Goal: Task Accomplishment & Management: Manage account settings

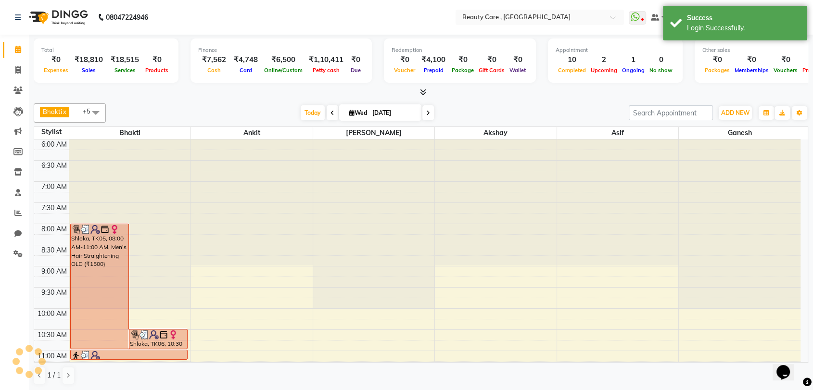
scroll to position [337, 0]
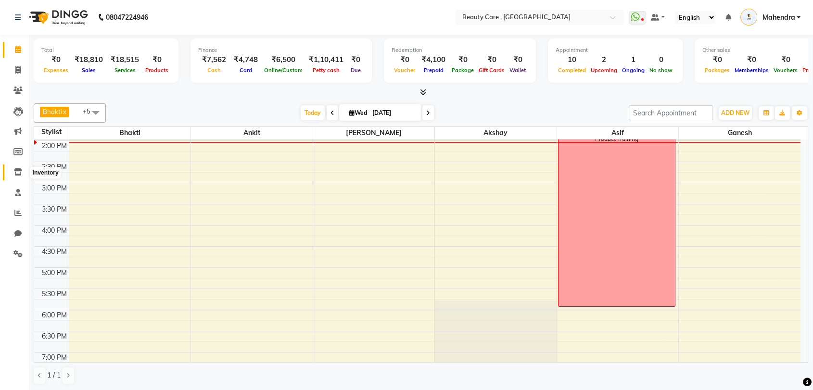
click at [20, 168] on icon at bounding box center [18, 171] width 8 height 7
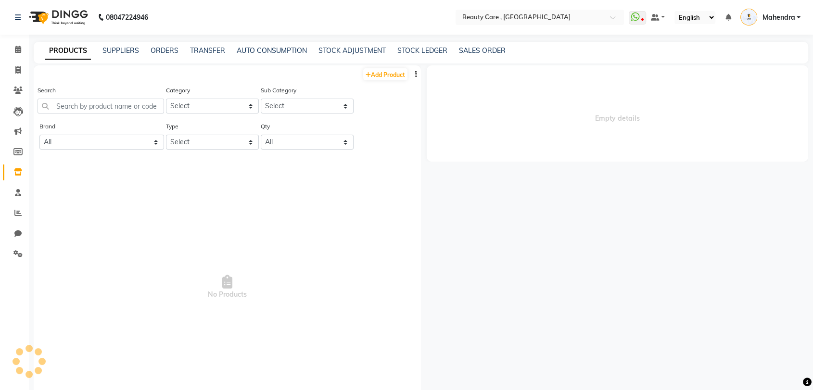
select select
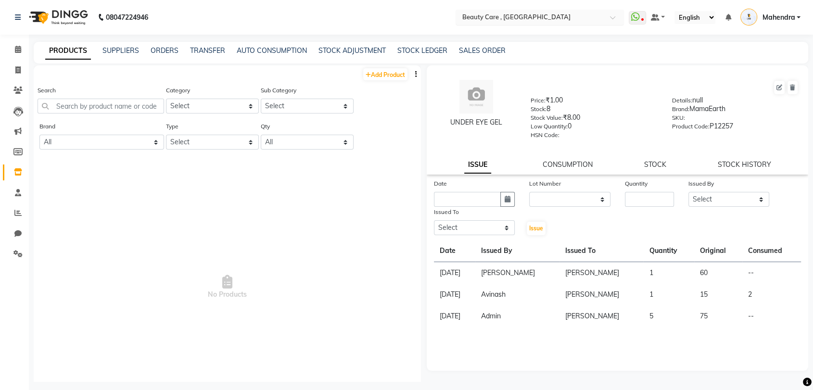
click at [531, 20] on input "text" at bounding box center [529, 17] width 139 height 10
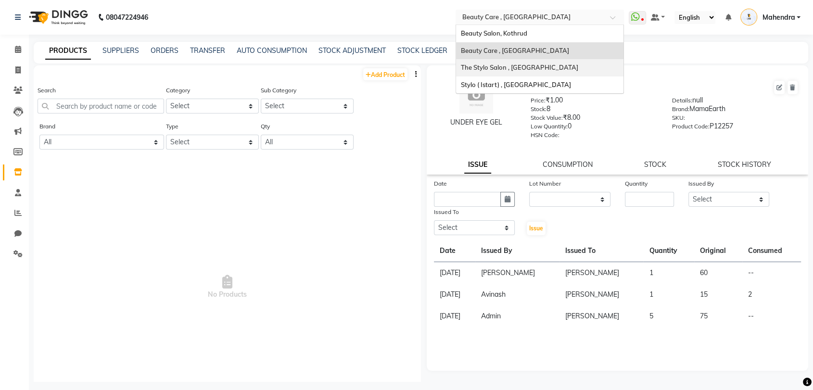
click at [488, 63] on span "The Stylo Salon , [GEOGRAPHIC_DATA]" at bounding box center [519, 67] width 117 height 8
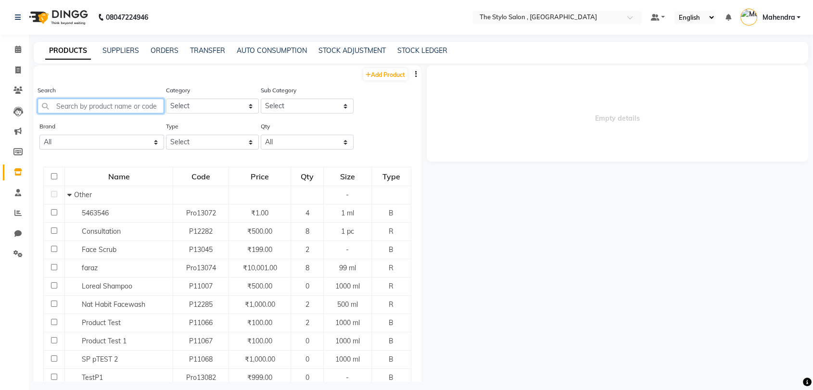
click at [82, 107] on input "text" at bounding box center [101, 106] width 126 height 15
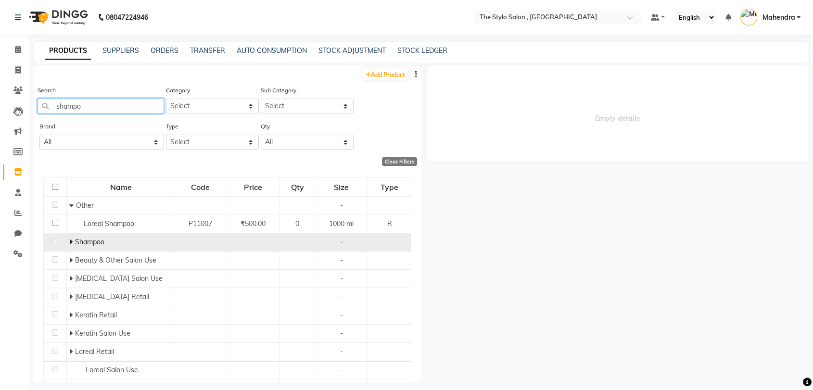
type input "shampo"
click at [73, 241] on span at bounding box center [72, 242] width 6 height 9
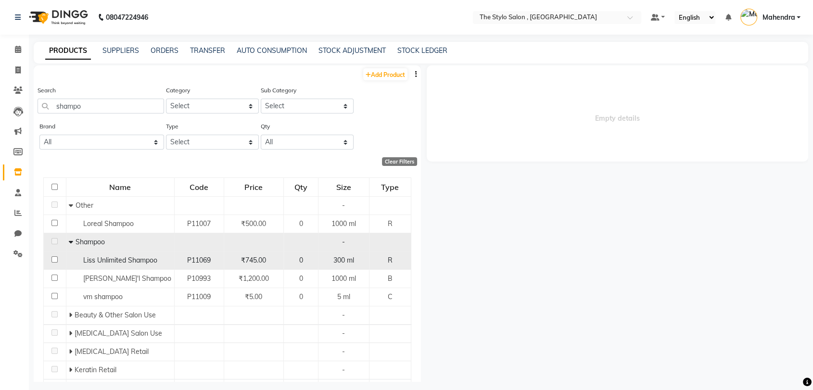
click at [159, 262] on div "Liss Unlimited Shampoo" at bounding box center [120, 260] width 103 height 10
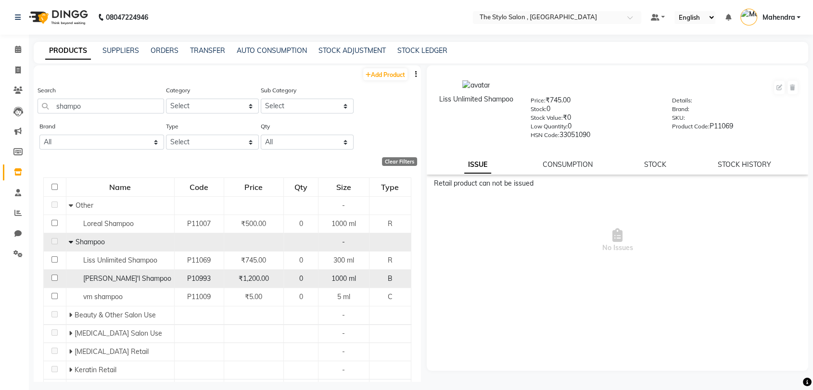
click at [115, 278] on span "[PERSON_NAME]'l Shampoo" at bounding box center [127, 278] width 88 height 9
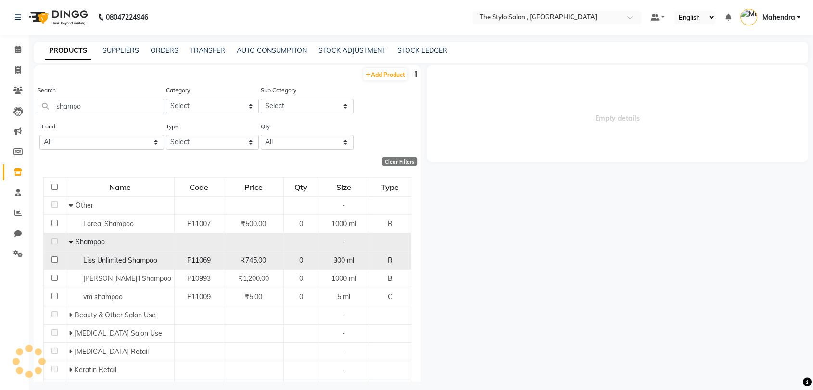
select select
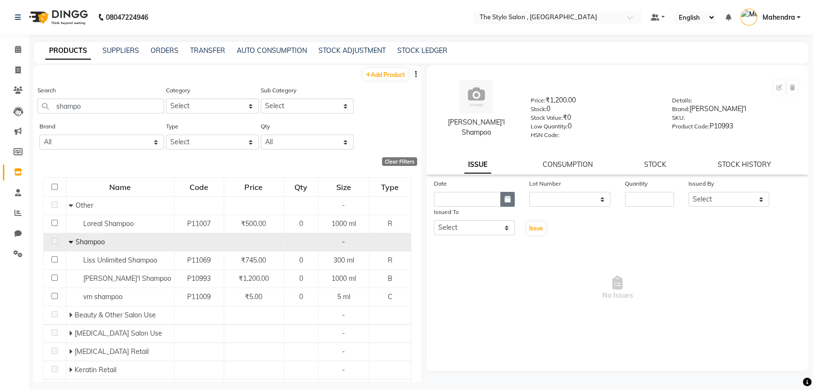
click at [504, 194] on button "button" at bounding box center [507, 199] width 14 height 15
select select "9"
select select "2025"
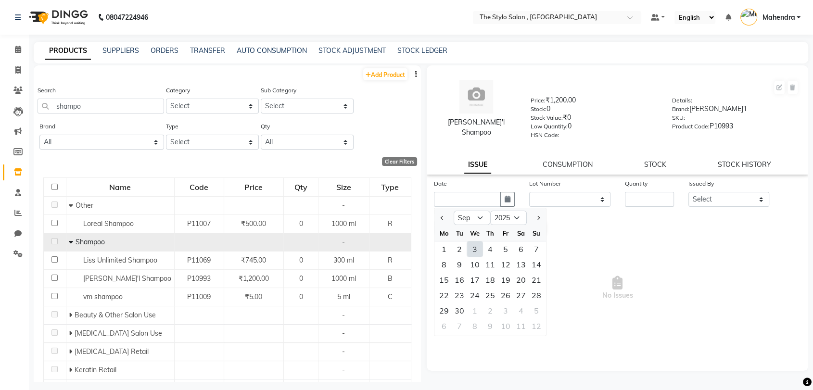
click at [477, 251] on div "3" at bounding box center [474, 248] width 15 height 15
type input "[DATE]"
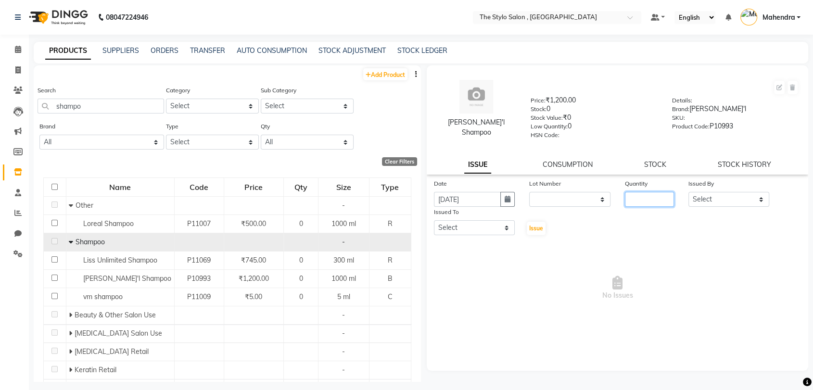
click at [646, 198] on input "number" at bounding box center [649, 199] width 49 height 15
type input "1"
click at [702, 199] on select "Select [PERSON_NAME] [PERSON_NAME] [PERSON_NAME] [PERSON_NAME] Demo123 [PERSON_…" at bounding box center [728, 199] width 81 height 15
select select "50358"
click at [688, 192] on select "Select [PERSON_NAME] [PERSON_NAME] [PERSON_NAME] [PERSON_NAME] Demo123 [PERSON_…" at bounding box center [728, 199] width 81 height 15
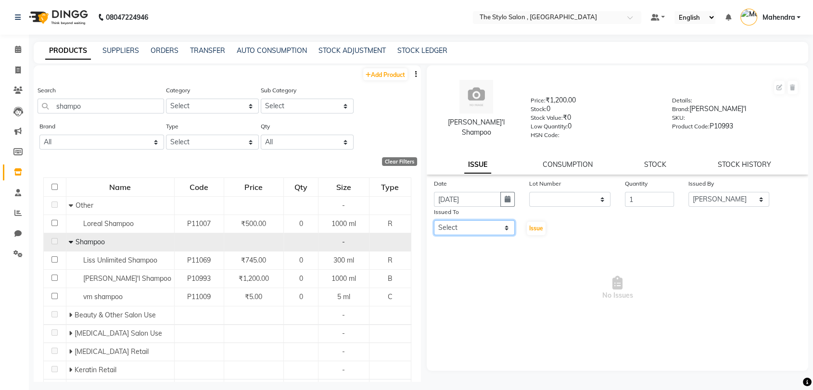
click at [497, 229] on select "Select [PERSON_NAME] [PERSON_NAME] [PERSON_NAME] [PERSON_NAME] Demo123 [PERSON_…" at bounding box center [474, 227] width 81 height 15
select select "49148"
click at [434, 220] on select "Select [PERSON_NAME] [PERSON_NAME] [PERSON_NAME] [PERSON_NAME] Demo123 [PERSON_…" at bounding box center [474, 227] width 81 height 15
click at [536, 225] on span "Issue" at bounding box center [536, 228] width 14 height 7
select select
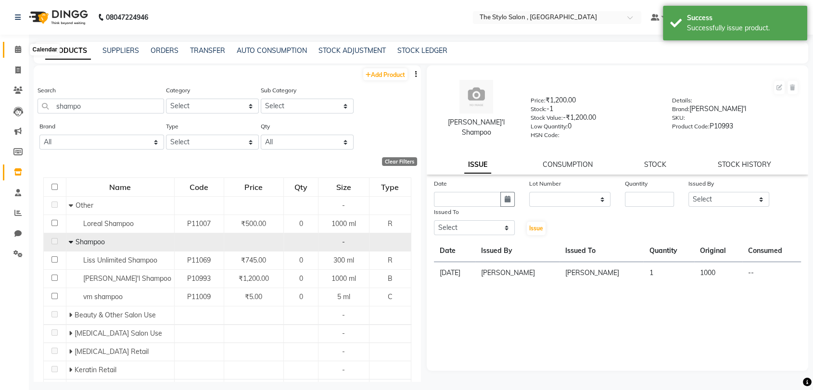
click at [18, 49] on icon at bounding box center [18, 49] width 6 height 7
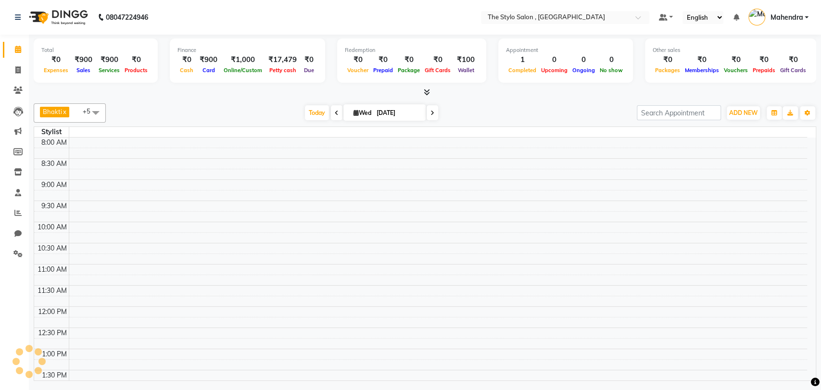
click at [96, 109] on span at bounding box center [95, 112] width 19 height 18
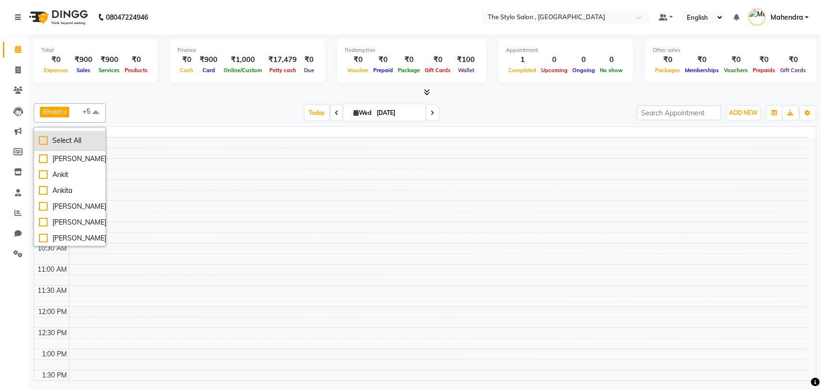
click at [45, 136] on div "Select All" at bounding box center [70, 141] width 62 height 10
checkbox input "true"
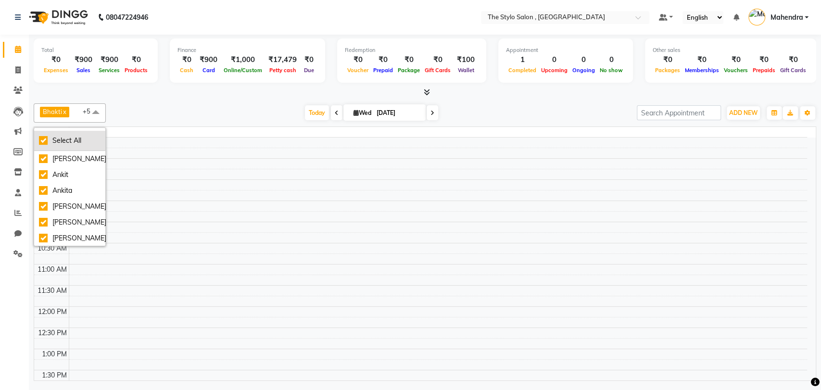
checkbox input "true"
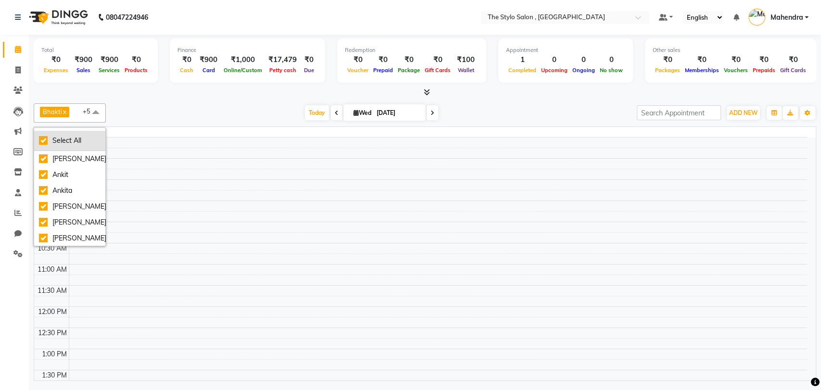
checkbox input "true"
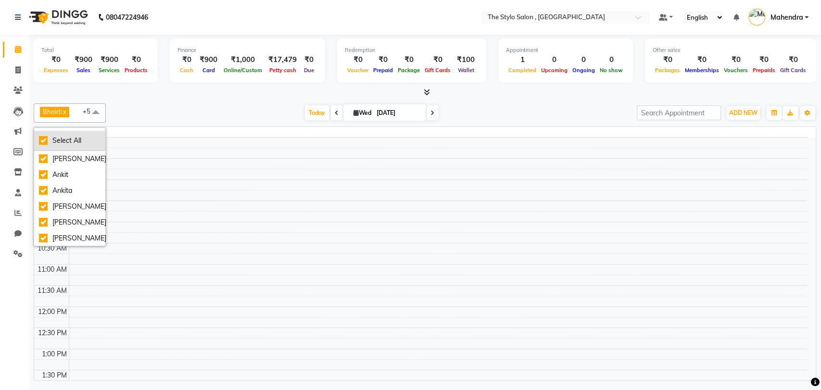
checkbox input "true"
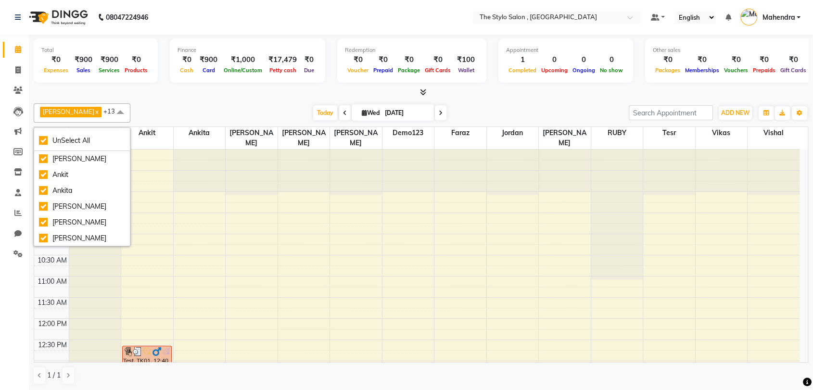
click at [243, 111] on div "[DATE] [DATE]" at bounding box center [379, 113] width 489 height 14
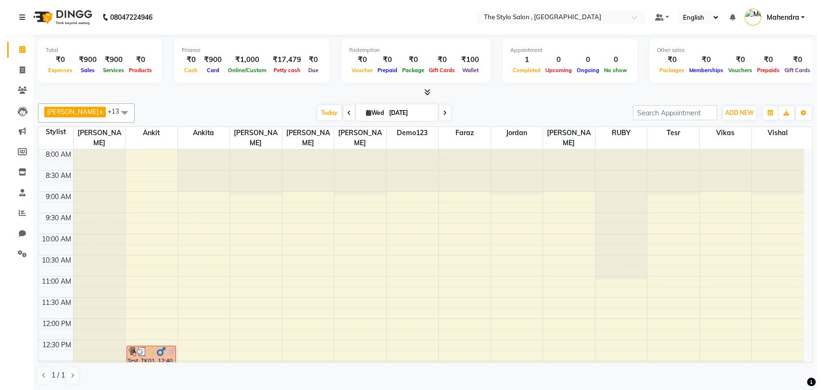
scroll to position [59, 0]
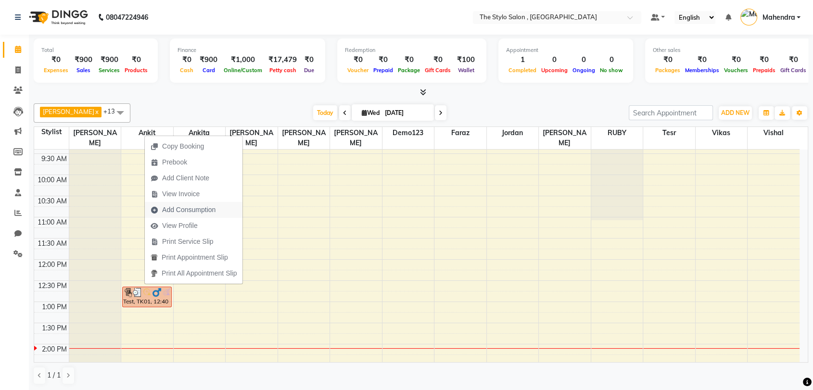
click at [191, 214] on span "Add Consumption" at bounding box center [188, 210] width 53 height 10
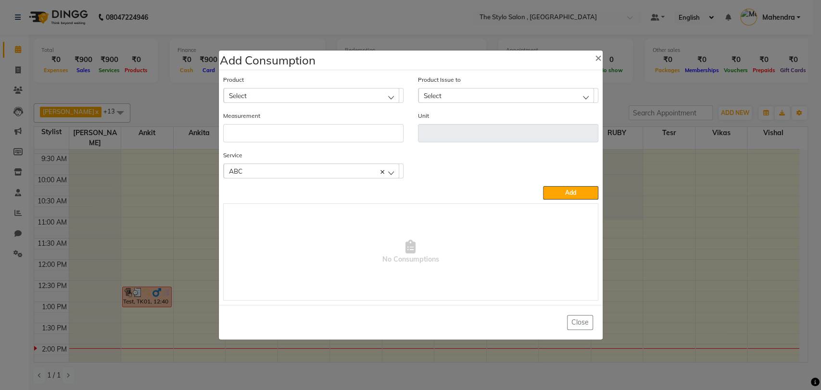
click at [306, 88] on div "Select" at bounding box center [311, 95] width 175 height 14
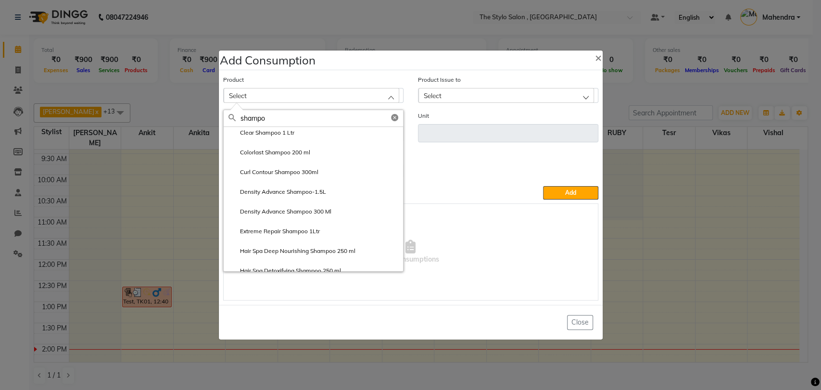
scroll to position [261, 0]
type input "s"
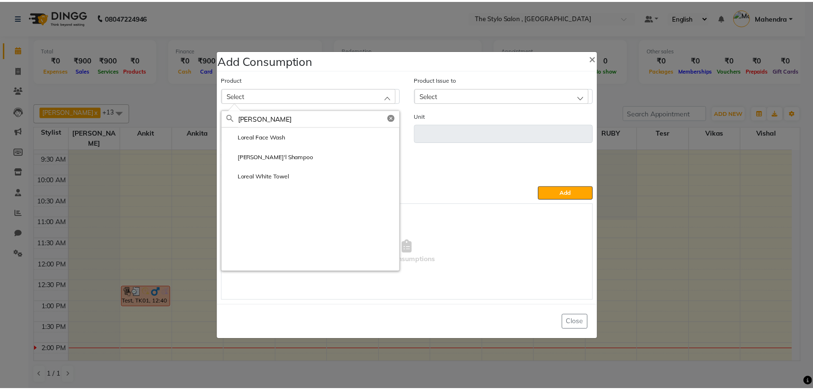
scroll to position [0, 0]
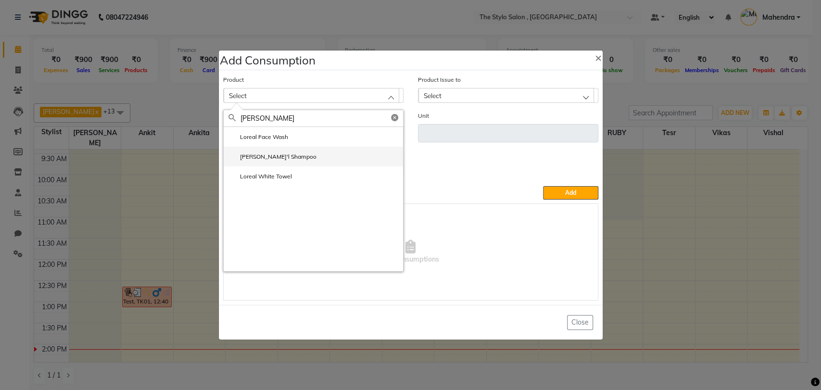
type input "[PERSON_NAME]"
click at [263, 160] on label "[PERSON_NAME]'l Shampoo" at bounding box center [272, 156] width 88 height 9
type input "ml"
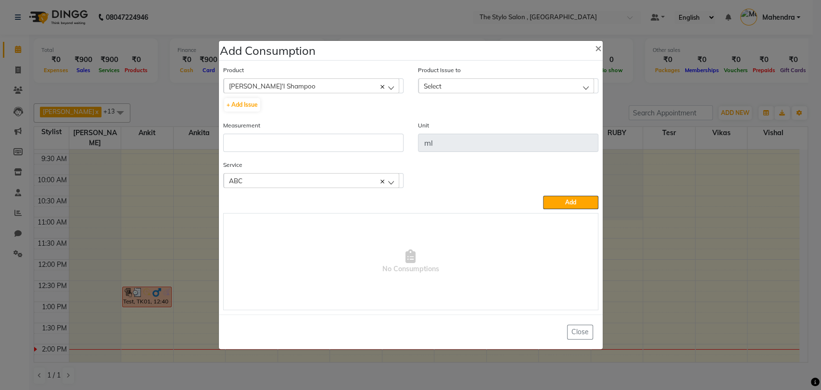
click at [461, 82] on div "Select" at bounding box center [505, 85] width 175 height 14
click at [491, 128] on label "[DATE], Issued to: [PERSON_NAME], Balance: 1000" at bounding box center [497, 127] width 148 height 9
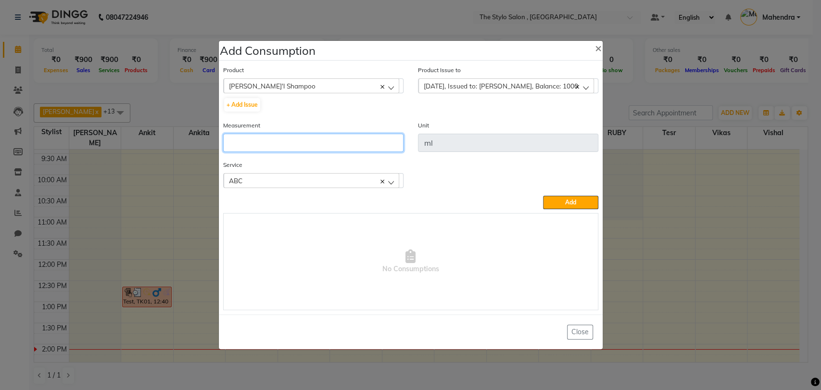
click at [307, 145] on input "number" at bounding box center [313, 143] width 180 height 18
type input "45"
click at [393, 182] on div "ABC" at bounding box center [311, 180] width 175 height 14
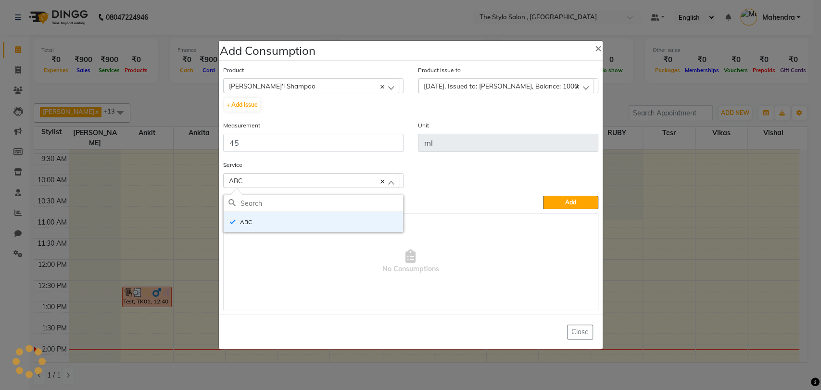
click at [423, 213] on span "No Consumptions" at bounding box center [411, 261] width 374 height 96
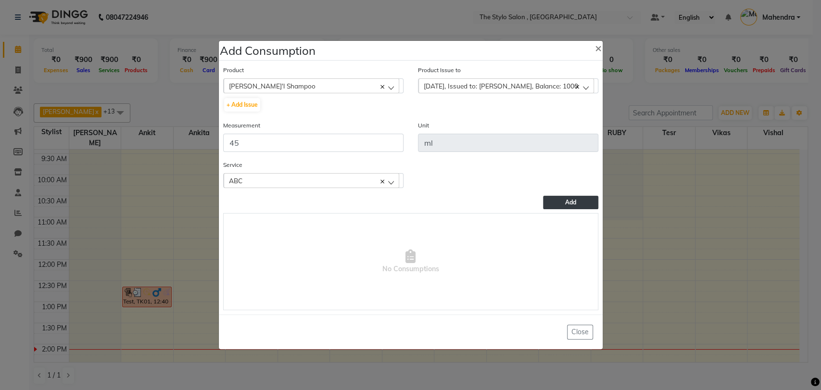
click at [565, 199] on span "Add" at bounding box center [570, 202] width 11 height 7
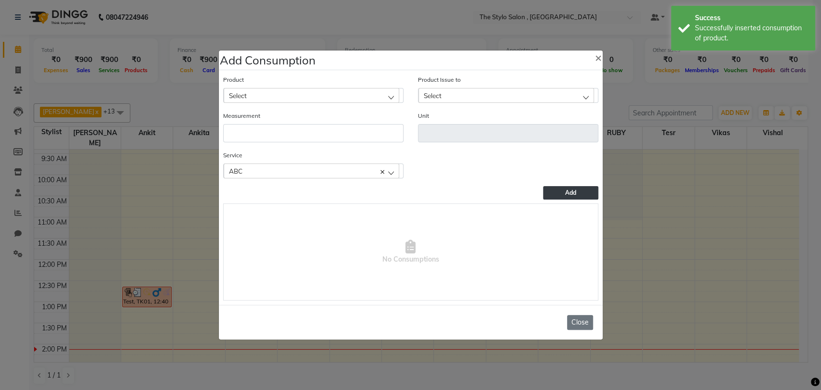
click at [583, 316] on button "Close" at bounding box center [580, 322] width 26 height 15
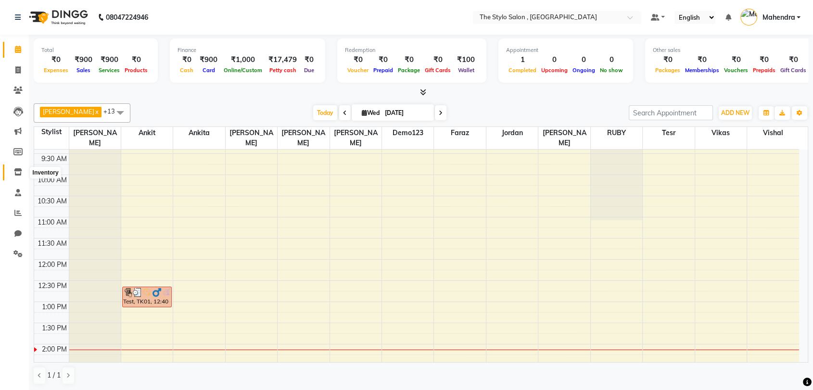
click at [15, 170] on icon at bounding box center [18, 171] width 8 height 7
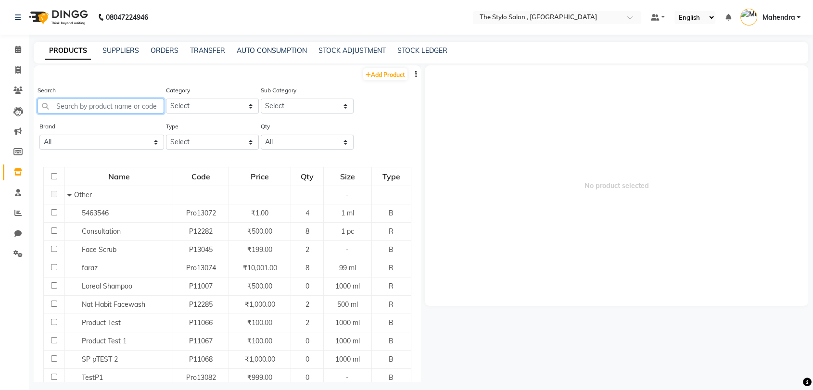
click at [109, 105] on input "text" at bounding box center [101, 106] width 126 height 15
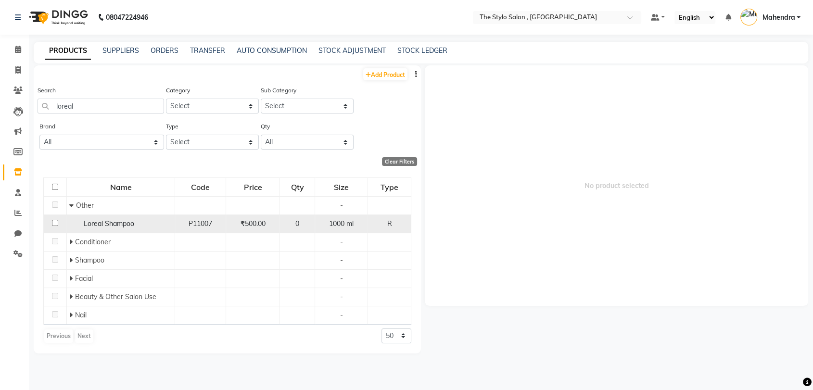
click at [107, 219] on span "Loreal Shampoo" at bounding box center [109, 223] width 50 height 9
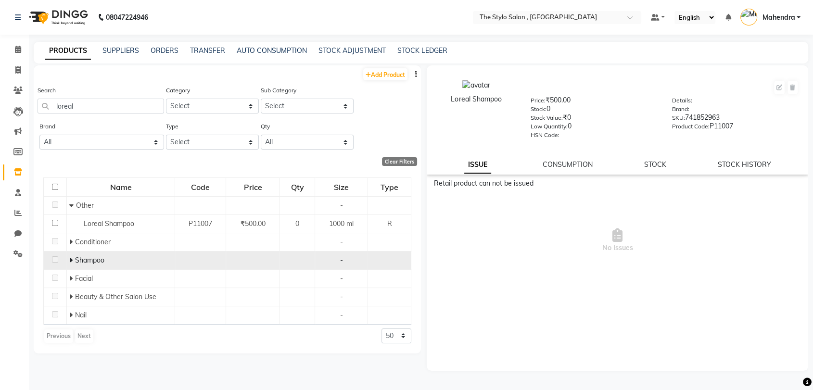
click at [72, 257] on icon at bounding box center [70, 260] width 3 height 7
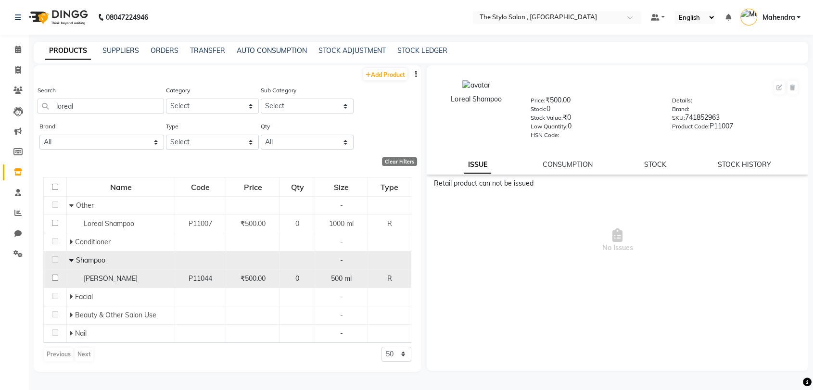
click at [113, 278] on span "[PERSON_NAME]" at bounding box center [111, 278] width 54 height 9
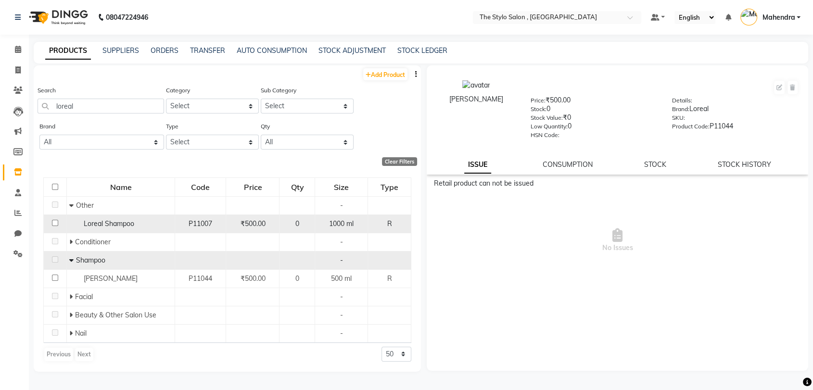
click at [106, 225] on span "Loreal Shampoo" at bounding box center [109, 223] width 50 height 9
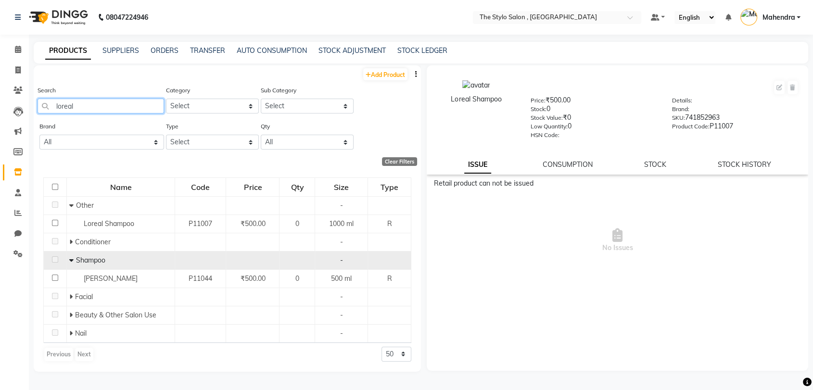
click at [76, 107] on input "loreal" at bounding box center [101, 106] width 126 height 15
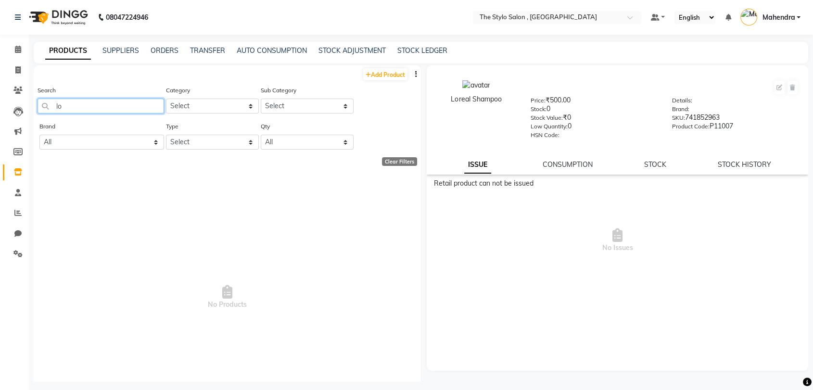
type input "l"
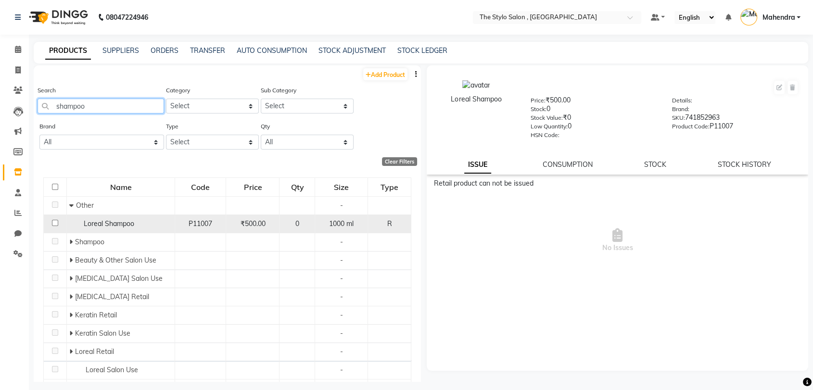
type input "shampoo"
click at [98, 226] on span "Loreal Shampoo" at bounding box center [109, 223] width 50 height 9
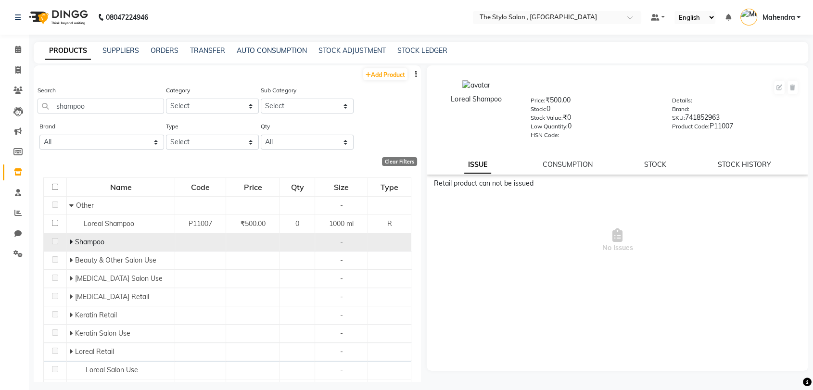
click at [69, 242] on icon at bounding box center [70, 241] width 3 height 7
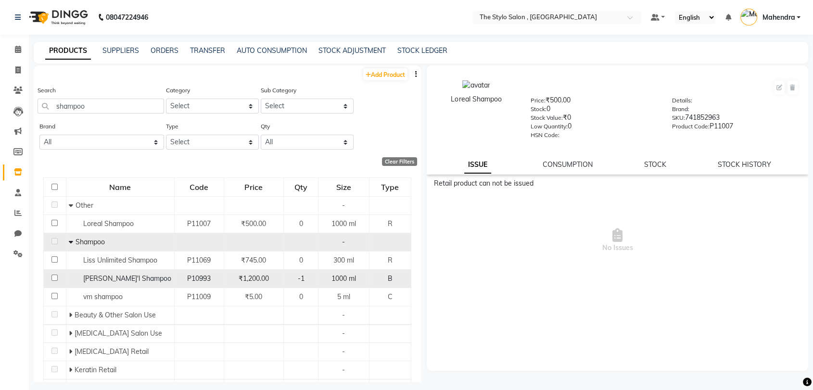
click at [128, 276] on span "[PERSON_NAME]'l Shampoo" at bounding box center [127, 278] width 88 height 9
select select
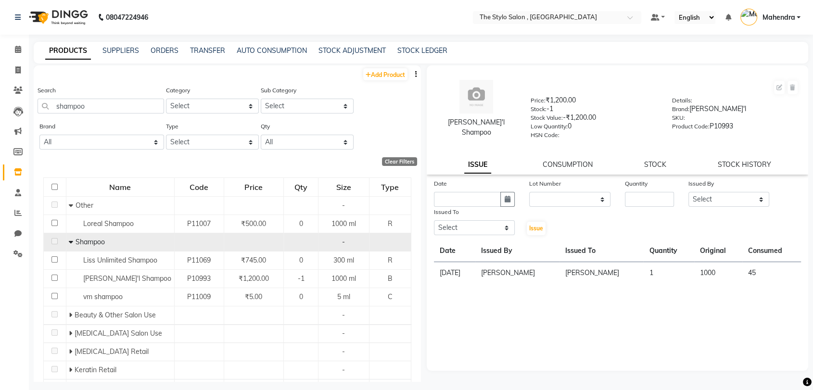
click at [518, 158] on div "[PERSON_NAME]'l Shampoo Price: ₹1,200.00 Stock: -1 Stock Value: -₹1,200.00 Low …" at bounding box center [616, 119] width 381 height 109
click at [386, 69] on link "Add Product" at bounding box center [385, 74] width 44 height 12
select select "true"
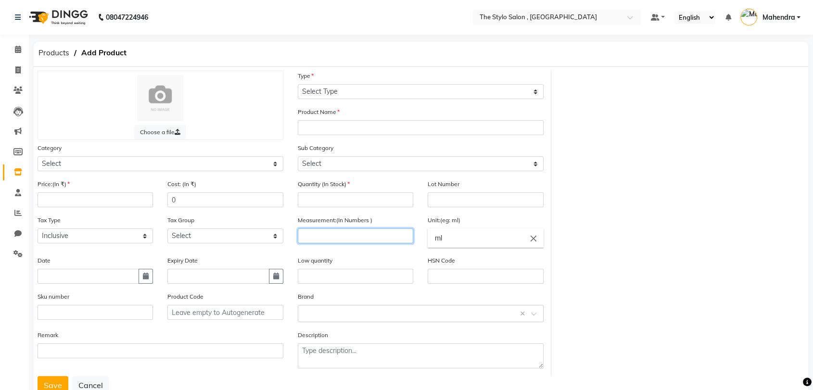
click at [346, 242] on input "number" at bounding box center [355, 235] width 115 height 15
type input "1"
click at [441, 241] on input "ml" at bounding box center [484, 237] width 115 height 19
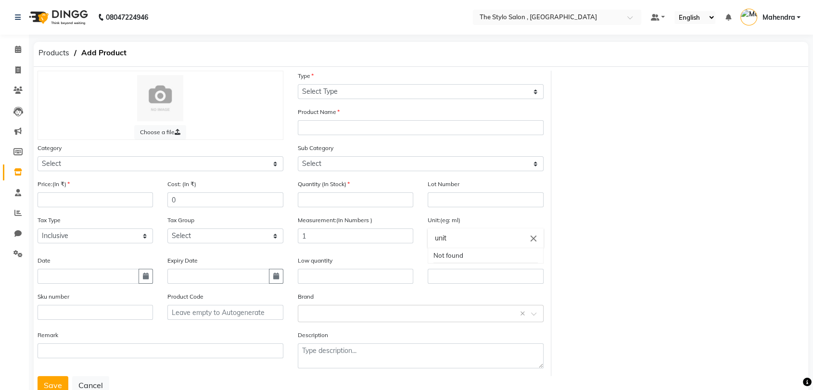
type input "unit"
click at [351, 236] on div at bounding box center [406, 195] width 813 height 390
click at [351, 236] on input "1" at bounding box center [355, 235] width 115 height 15
type input "3"
click at [455, 239] on input "unit" at bounding box center [484, 237] width 115 height 19
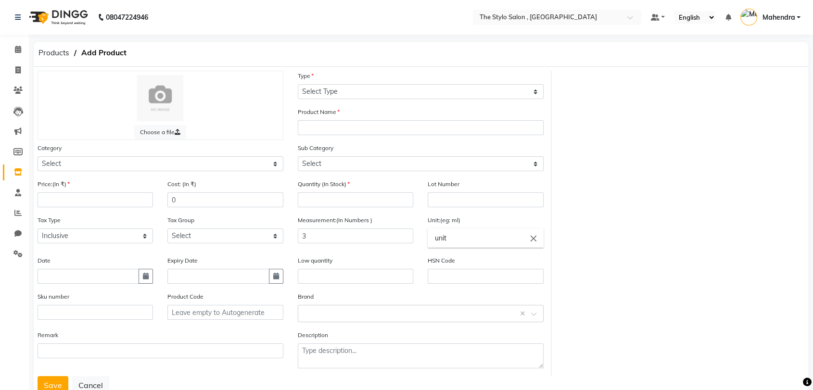
click at [455, 239] on input "unit" at bounding box center [484, 237] width 115 height 19
type input "p"
click at [319, 232] on div at bounding box center [406, 195] width 813 height 390
click at [319, 232] on input "3" at bounding box center [355, 235] width 115 height 15
type input "3"
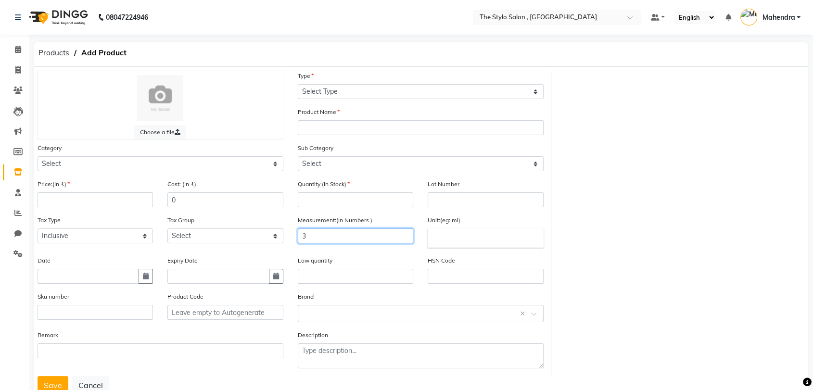
click at [345, 238] on input "3" at bounding box center [355, 235] width 115 height 15
click at [373, 238] on input "number" at bounding box center [355, 235] width 115 height 15
click at [16, 253] on icon at bounding box center [17, 253] width 9 height 7
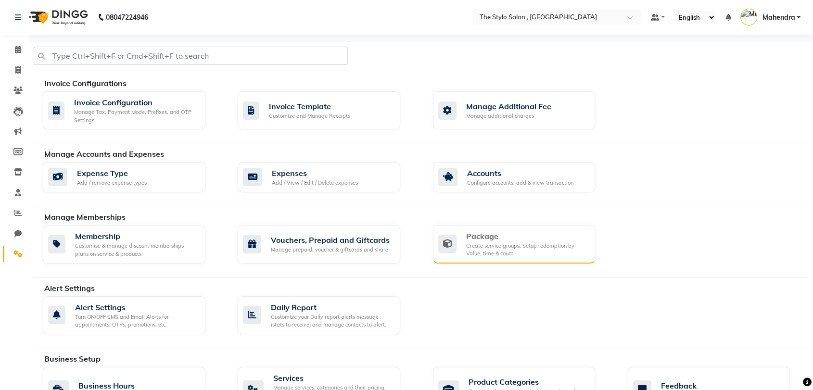
click at [489, 247] on div "Create service groups, Setup redemption by Value, time & count" at bounding box center [527, 250] width 122 height 16
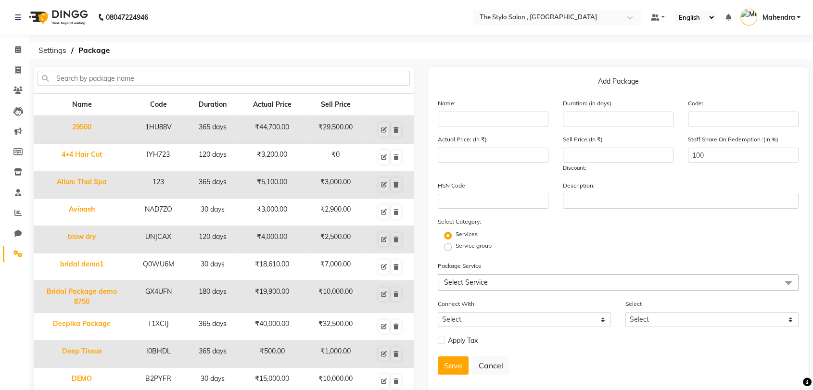
click at [780, 12] on link "Mahendra" at bounding box center [770, 18] width 60 height 16
click at [753, 62] on link "Sign out" at bounding box center [751, 69] width 88 height 15
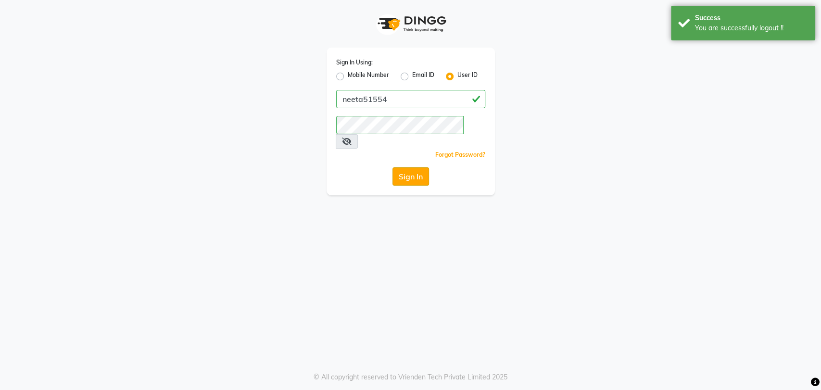
click at [406, 167] on button "Sign In" at bounding box center [410, 176] width 37 height 18
